Goal: Transaction & Acquisition: Purchase product/service

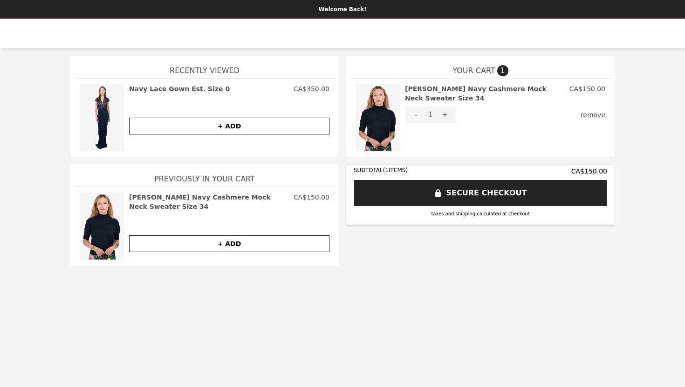
click at [113, 225] on img at bounding box center [102, 226] width 45 height 67
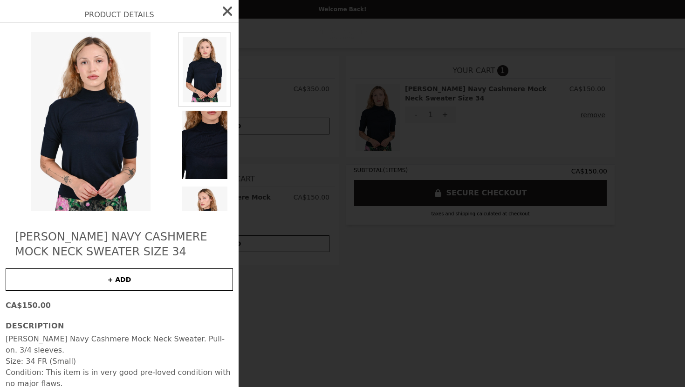
click at [93, 152] on img at bounding box center [91, 121] width 170 height 179
click at [93, 151] on img at bounding box center [91, 121] width 170 height 179
click at [210, 133] on img at bounding box center [204, 145] width 53 height 76
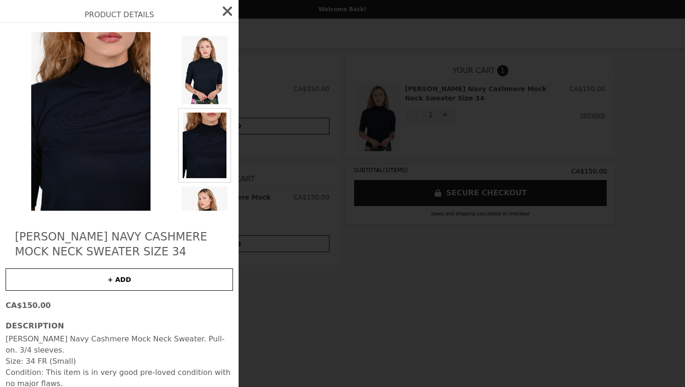
click at [102, 91] on img at bounding box center [91, 121] width 170 height 179
click at [200, 70] on img at bounding box center [204, 70] width 53 height 76
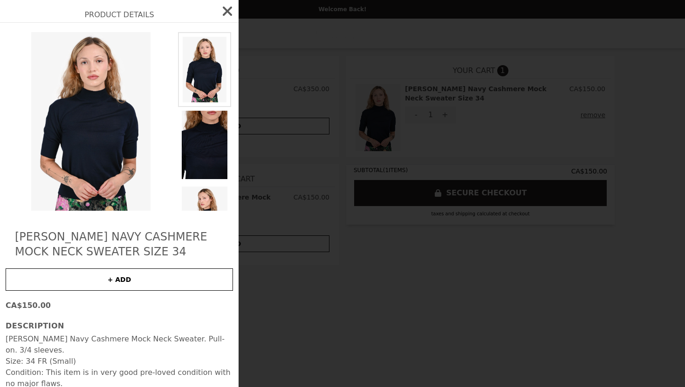
click at [200, 70] on img at bounding box center [204, 69] width 53 height 75
click at [201, 73] on img at bounding box center [204, 69] width 53 height 75
click at [206, 196] on img at bounding box center [204, 221] width 53 height 76
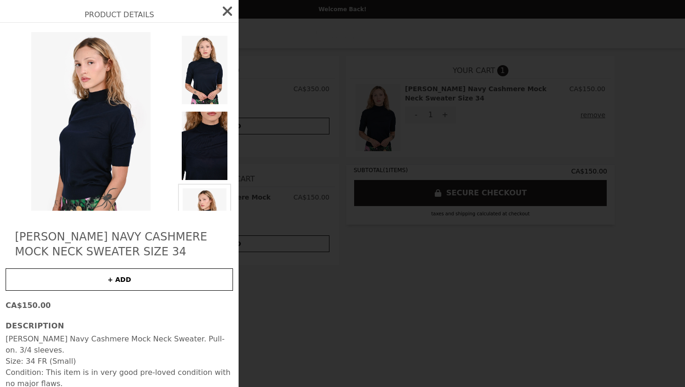
click at [206, 196] on img at bounding box center [204, 221] width 53 height 75
click at [209, 153] on img at bounding box center [204, 146] width 53 height 76
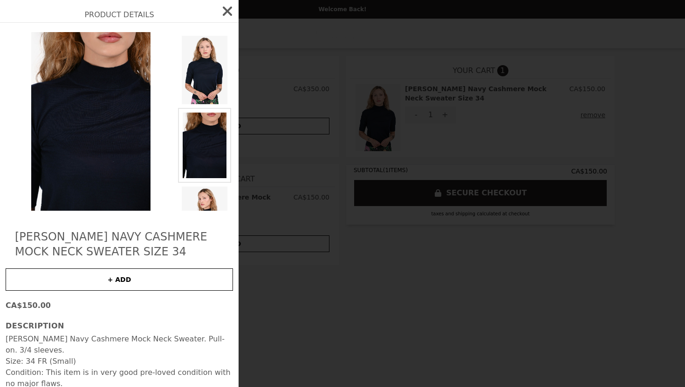
click at [209, 153] on img at bounding box center [204, 145] width 53 height 75
click at [208, 199] on img at bounding box center [204, 221] width 53 height 76
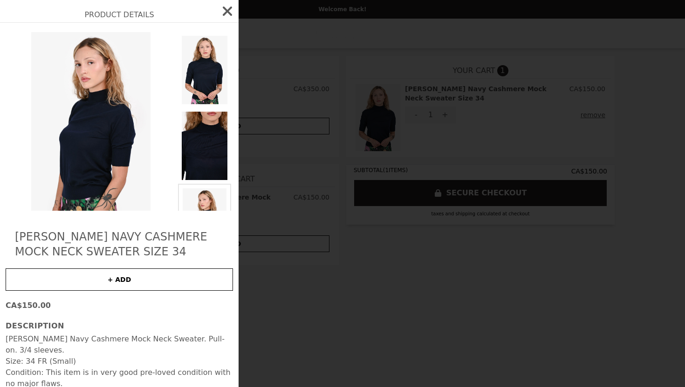
click at [191, 74] on img at bounding box center [204, 70] width 53 height 76
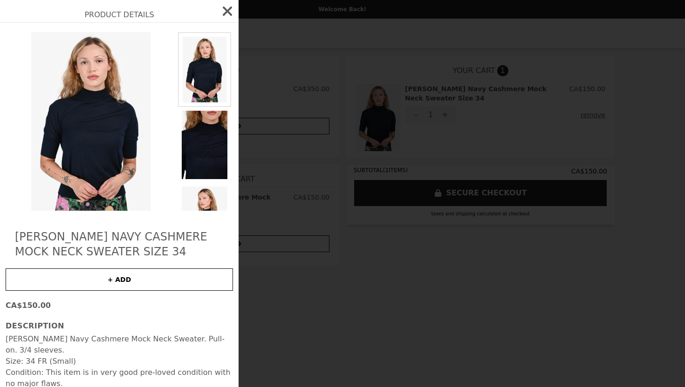
click at [109, 101] on img at bounding box center [91, 121] width 170 height 179
click at [222, 12] on icon "button" at bounding box center [227, 11] width 15 height 15
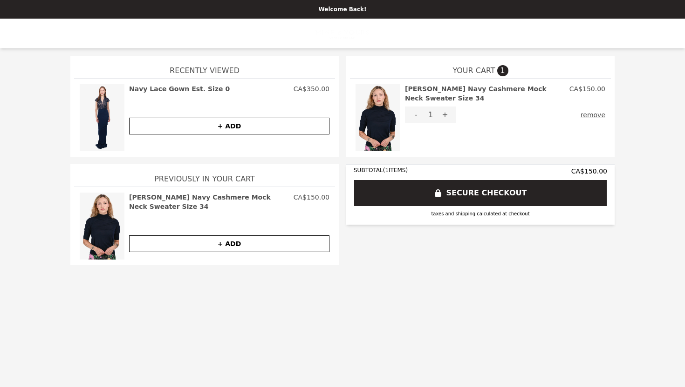
click at [102, 222] on img at bounding box center [102, 226] width 45 height 67
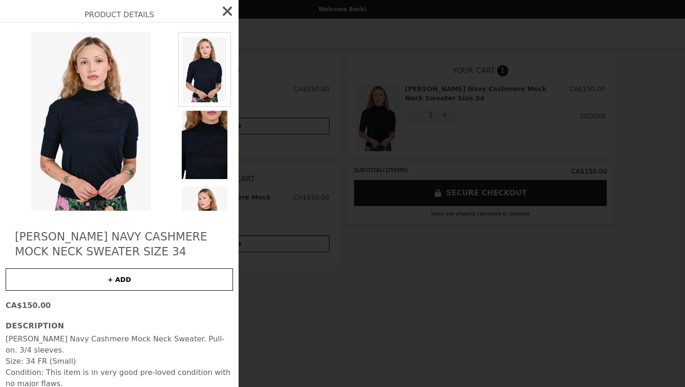
click at [89, 123] on img at bounding box center [91, 121] width 170 height 179
click at [204, 134] on img at bounding box center [204, 145] width 53 height 76
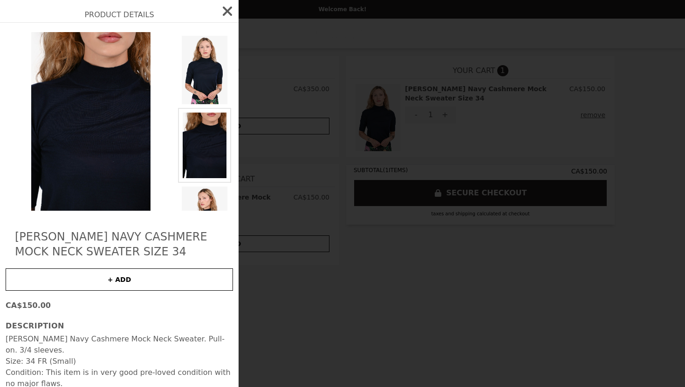
click at [110, 77] on img at bounding box center [91, 121] width 170 height 179
click at [191, 81] on img at bounding box center [204, 70] width 53 height 76
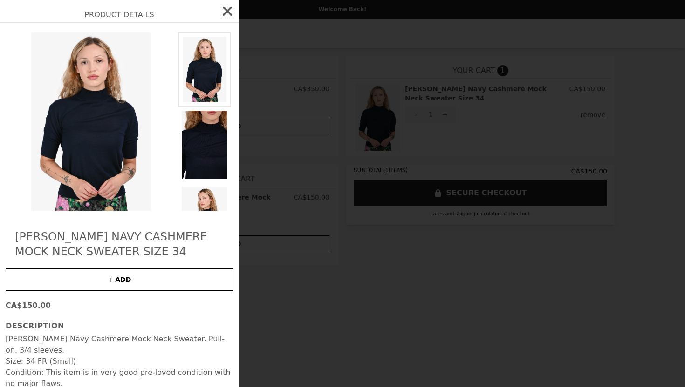
click at [207, 195] on img at bounding box center [204, 221] width 53 height 76
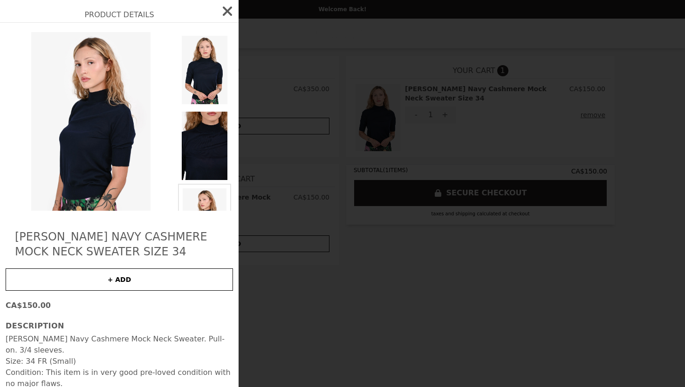
click at [207, 195] on img at bounding box center [204, 221] width 53 height 75
click at [208, 56] on img at bounding box center [204, 70] width 53 height 76
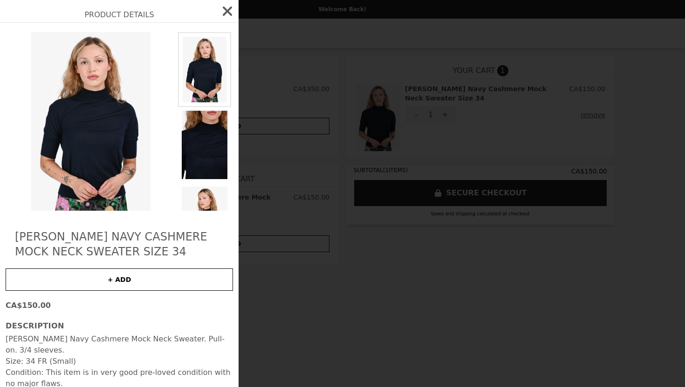
click at [73, 94] on img at bounding box center [91, 121] width 170 height 179
click at [110, 281] on button "+ ADD" at bounding box center [119, 280] width 227 height 22
click at [111, 163] on img at bounding box center [91, 121] width 170 height 179
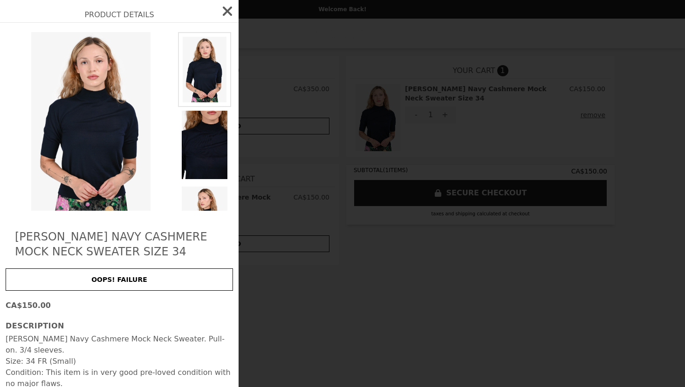
click at [225, 13] on icon "button" at bounding box center [227, 11] width 9 height 9
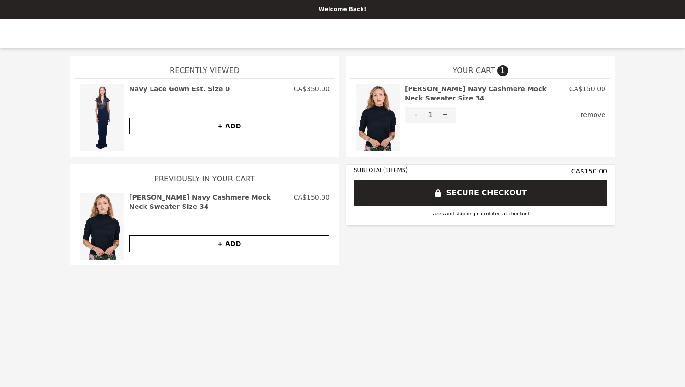
click at [465, 196] on button "SECURE CHECKOUT" at bounding box center [479, 193] width 253 height 27
